Goal: Browse casually: Explore the website without a specific task or goal

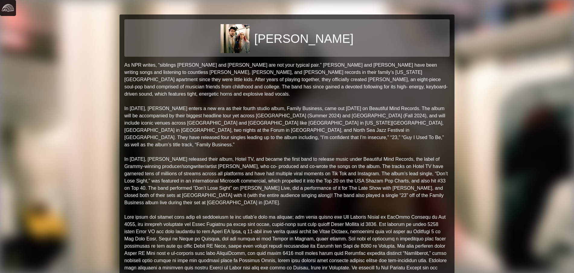
click at [5, 9] on img at bounding box center [8, 8] width 12 height 12
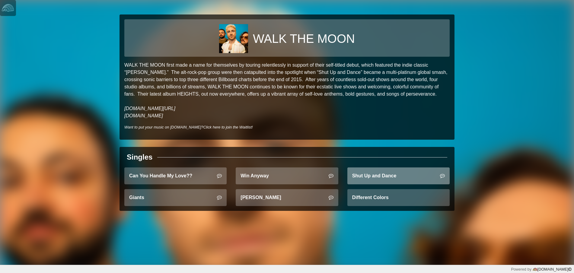
click at [371, 180] on link "Shut Up and Dance" at bounding box center [398, 175] width 102 height 17
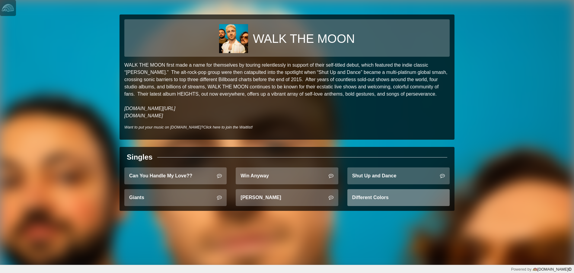
click at [371, 200] on link "Different Colors" at bounding box center [398, 197] width 102 height 17
